Goal: Task Accomplishment & Management: Complete application form

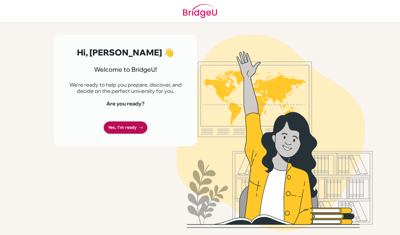
click at [123, 129] on link "Yes, I'm ready" at bounding box center [126, 128] width 44 height 12
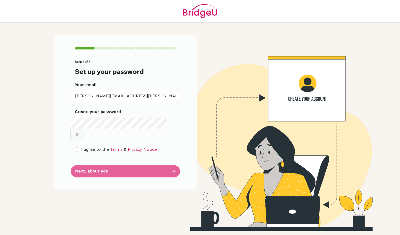
click at [122, 163] on form "Step 1 of 5 Set up your password Your email [PERSON_NAME][EMAIL_ADDRESS][PERSON…" at bounding box center [125, 119] width 101 height 118
click at [99, 160] on form "Step 1 of 5 Set up your password Your email [PERSON_NAME][EMAIL_ADDRESS][PERSON…" at bounding box center [125, 119] width 101 height 118
click at [77, 148] on input "checkbox" at bounding box center [77, 150] width 4 height 4
checkbox input "true"
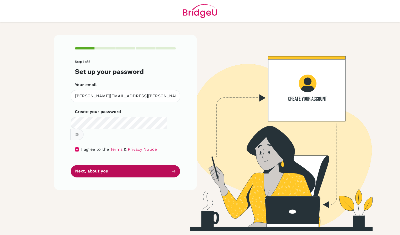
click at [84, 165] on button "Next, about you" at bounding box center [126, 171] width 110 height 12
